Goal: Browse casually

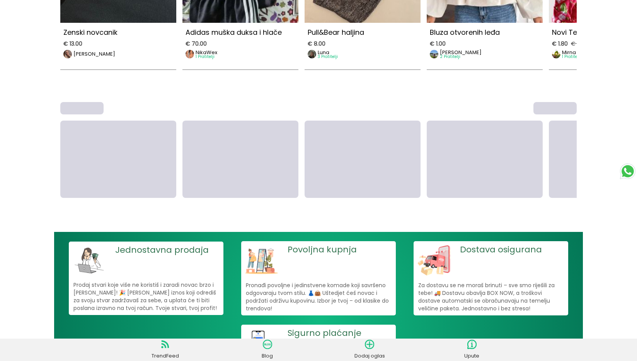
scroll to position [370, 0]
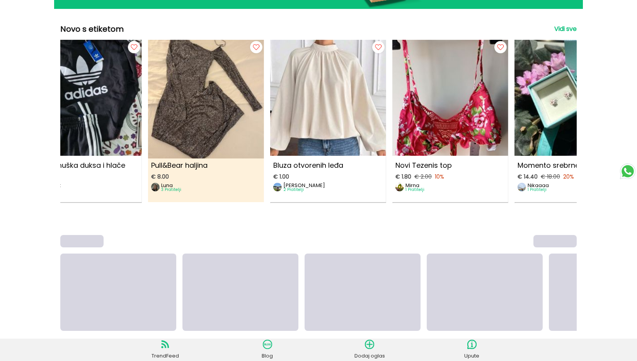
click at [221, 108] on img at bounding box center [206, 95] width 128 height 128
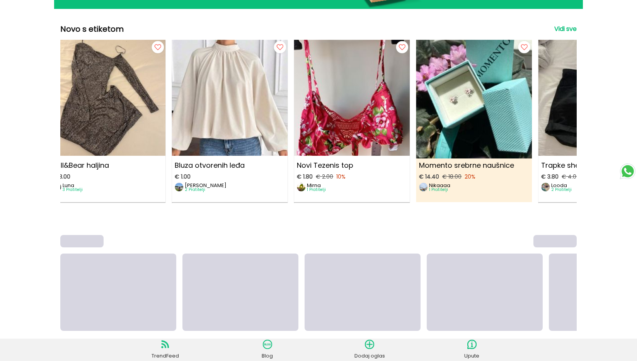
click at [410, 119] on img at bounding box center [474, 95] width 128 height 128
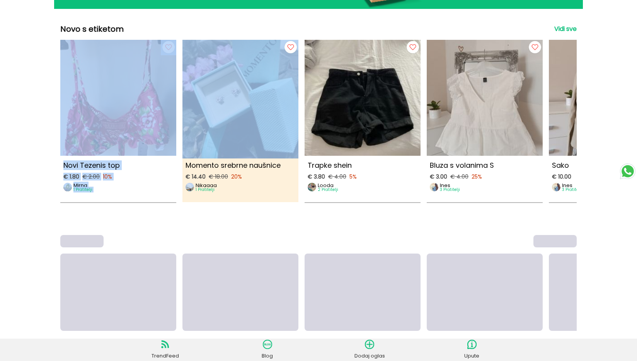
drag, startPoint x: 286, startPoint y: 123, endPoint x: 254, endPoint y: 124, distance: 32.5
click at [256, 124] on div "Zenski novcanik € 13.00 [PERSON_NAME] muška [PERSON_NAME] i hlače € 70.00 NikaW…" at bounding box center [318, 122] width 516 height 164
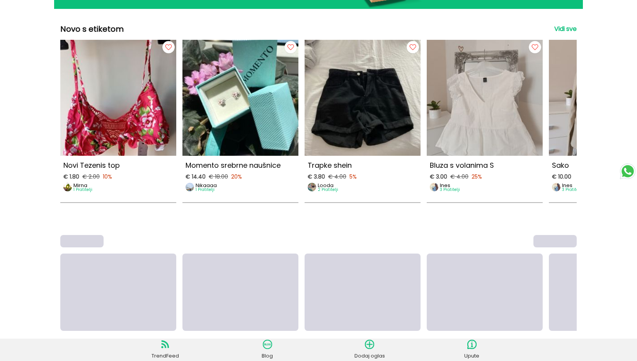
click at [298, 219] on div "Novo s etiketom Vidi sve Zenski novcanik € 13.00 [PERSON_NAME] muška [PERSON_NA…" at bounding box center [318, 140] width 529 height 823
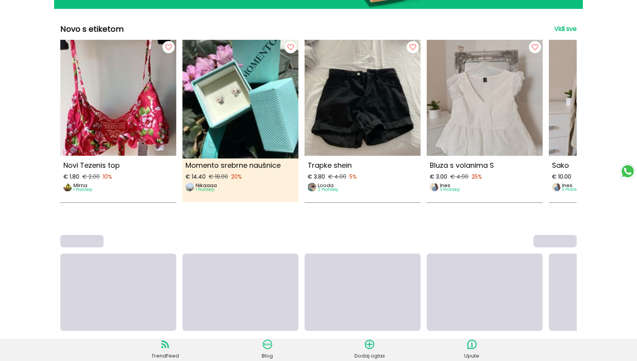
click at [232, 120] on img at bounding box center [241, 95] width 128 height 128
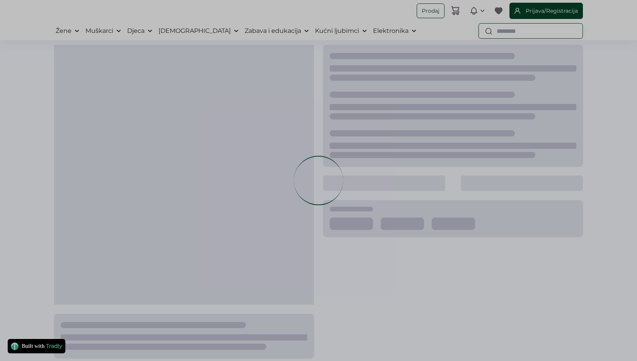
scroll to position [2, 0]
